Goal: Find specific page/section: Find specific page/section

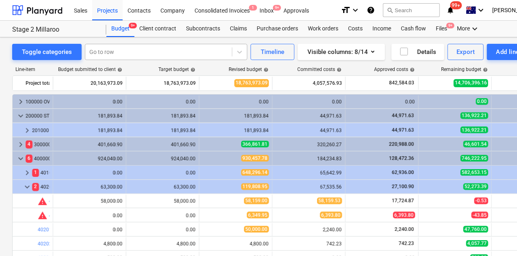
click at [151, 50] on div at bounding box center [158, 52] width 139 height 8
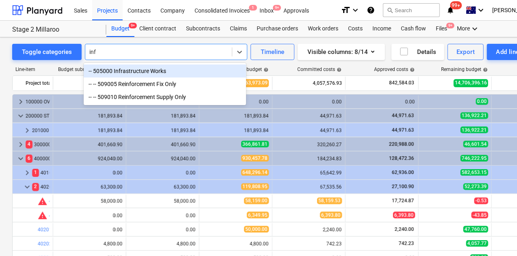
type input "infr"
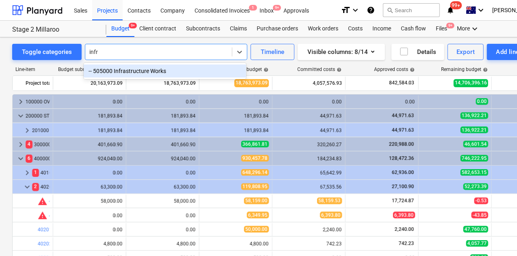
click at [126, 67] on div "-- 505000 Infrastructure Works" at bounding box center [165, 71] width 163 height 13
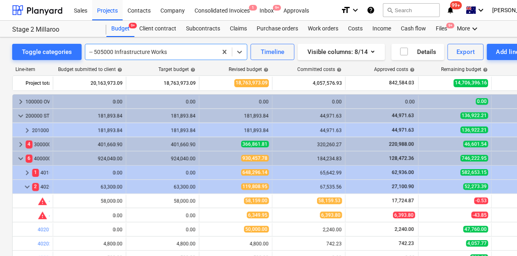
click at [192, 54] on div at bounding box center [151, 52] width 124 height 8
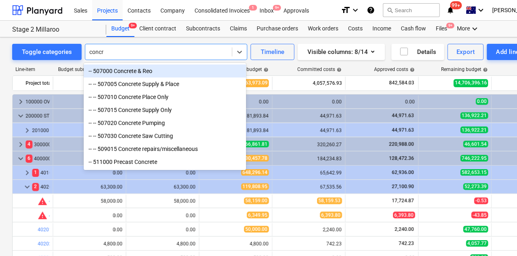
type input "concre"
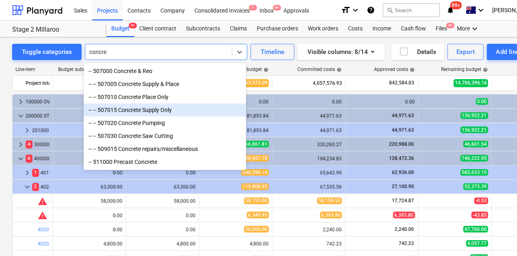
click at [163, 114] on div "-- -- 507015 Concrete Supply Only" at bounding box center [165, 110] width 163 height 13
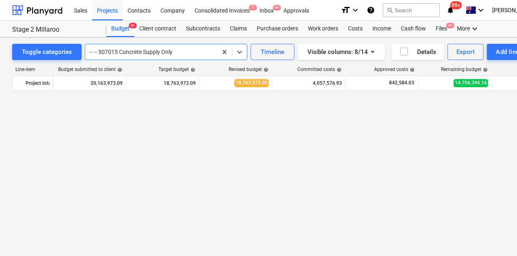
scroll to position [740, 0]
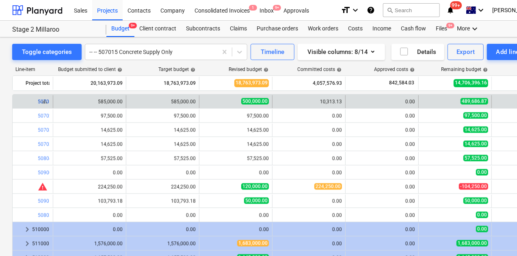
click at [42, 100] on div "bar_chart 507015 Concrete Supply Only" at bounding box center [44, 102] width 12 height 6
click at [39, 102] on link "507015 Concrete Supply Only" at bounding box center [70, 102] width 65 height 6
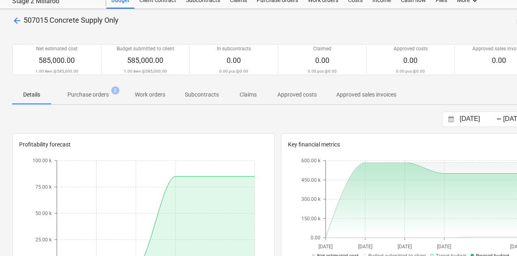
scroll to position [41, 0]
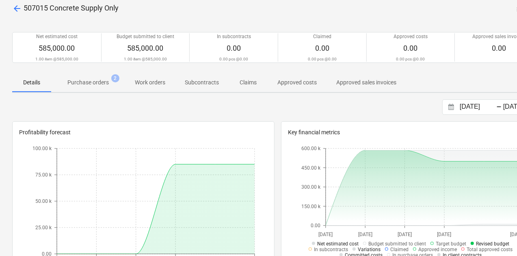
click at [97, 86] on p "Purchase orders" at bounding box center [87, 82] width 41 height 9
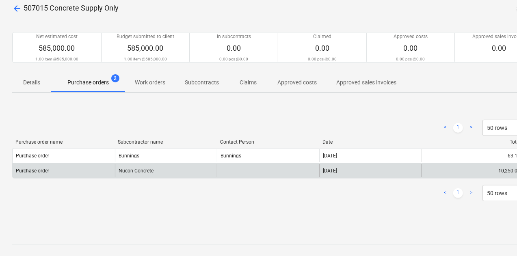
click at [141, 173] on div "Nucon Concrete" at bounding box center [166, 171] width 102 height 13
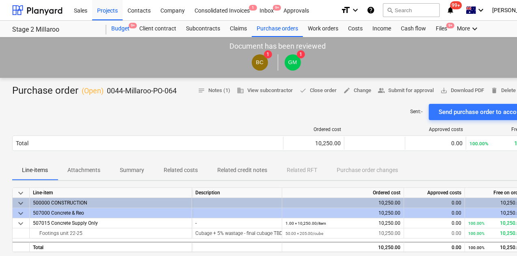
click at [122, 27] on div "Budget 9+" at bounding box center [120, 29] width 28 height 16
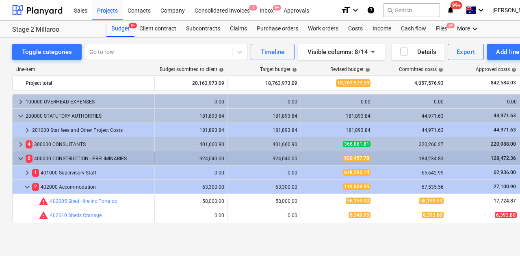
click at [21, 157] on span "keyboard_arrow_down" at bounding box center [21, 159] width 10 height 10
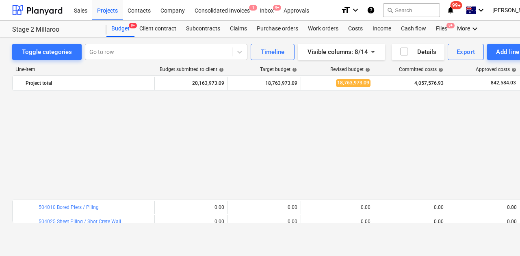
scroll to position [244, 0]
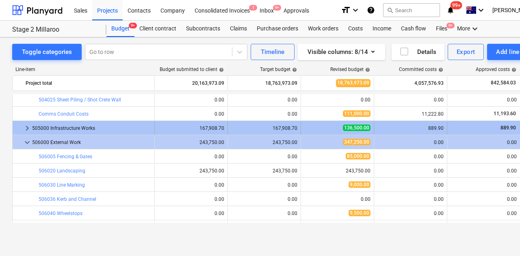
click at [26, 128] on span "keyboard_arrow_right" at bounding box center [27, 129] width 10 height 10
